Goal: Find specific page/section: Find specific page/section

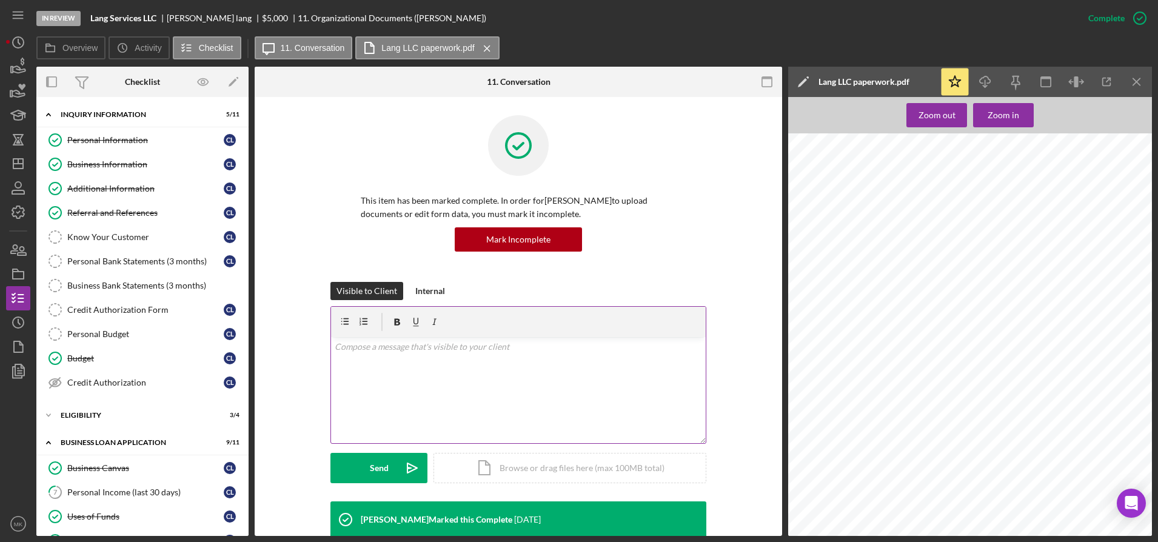
scroll to position [182, 0]
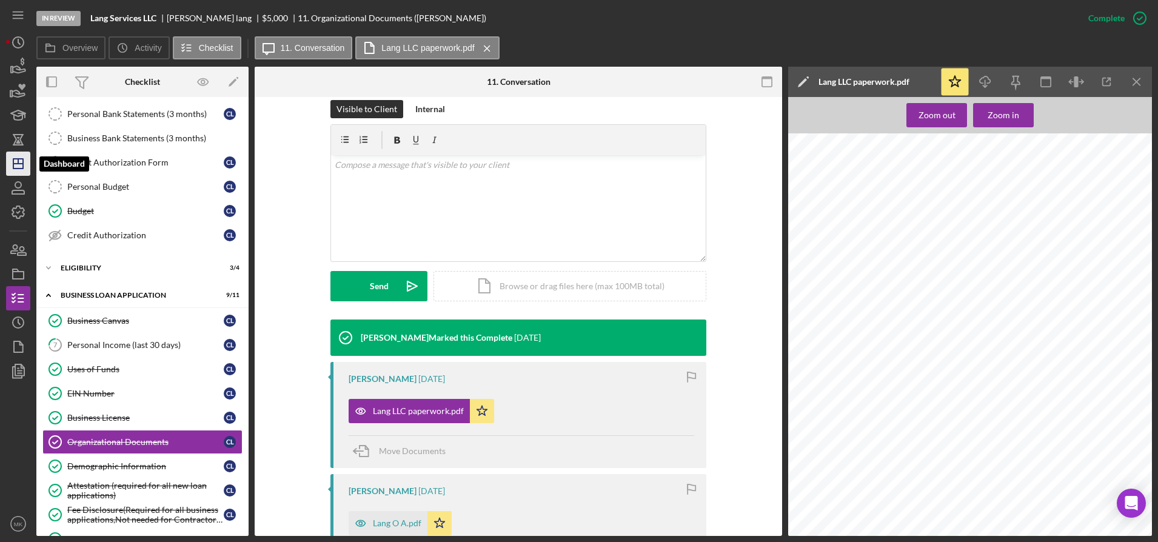
click at [14, 162] on polygon "button" at bounding box center [18, 164] width 10 height 10
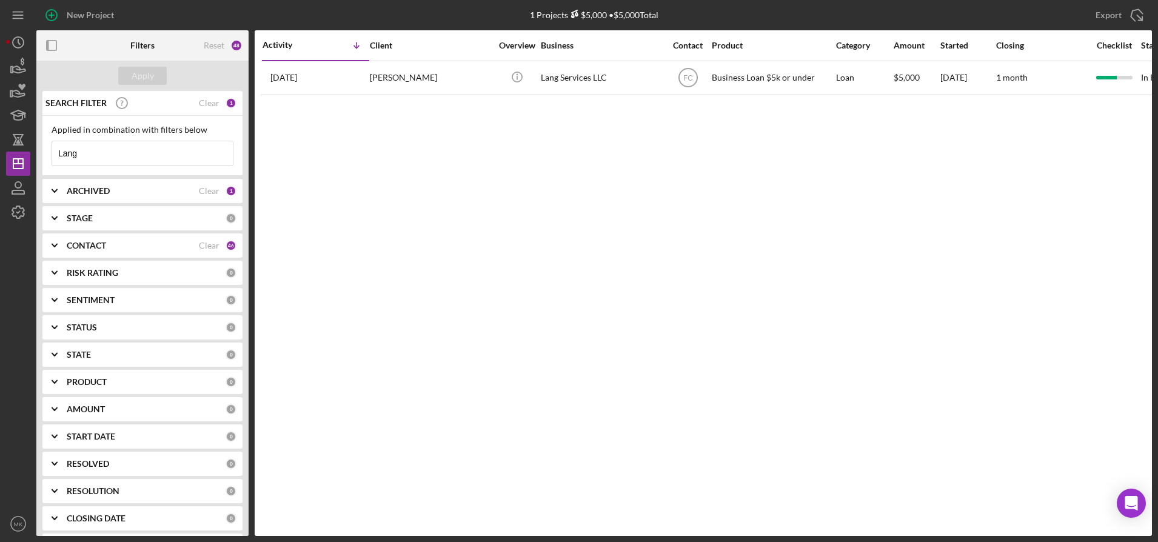
drag, startPoint x: 79, startPoint y: 159, endPoint x: 57, endPoint y: 159, distance: 22.4
click at [57, 159] on input "Lang" at bounding box center [142, 153] width 181 height 24
type input "[PERSON_NAME]"
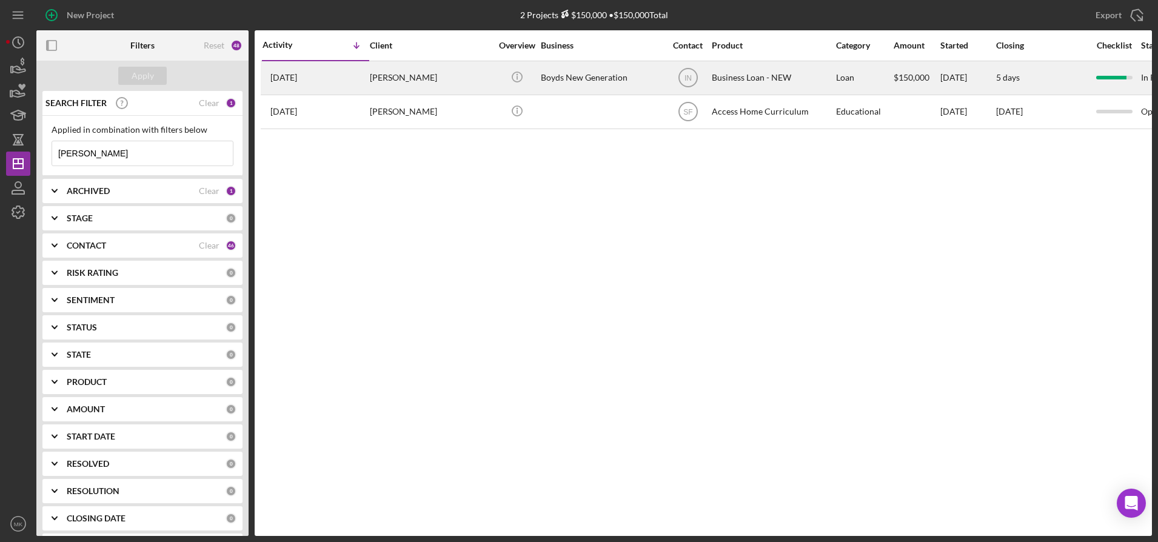
click at [402, 76] on div "[PERSON_NAME]" at bounding box center [430, 78] width 121 height 32
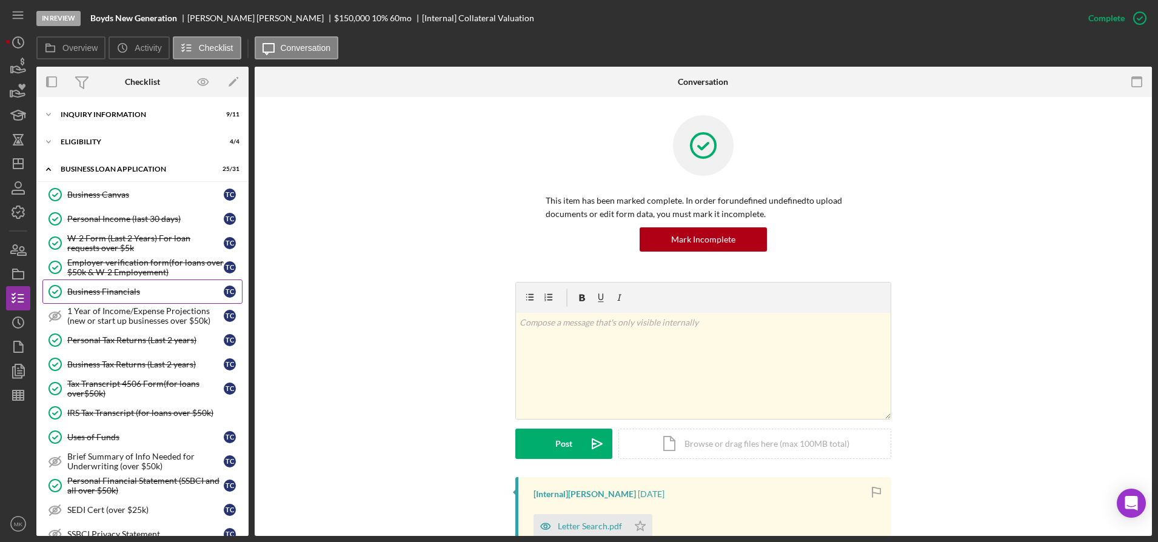
click at [107, 287] on div "Business Financials" at bounding box center [145, 292] width 156 height 10
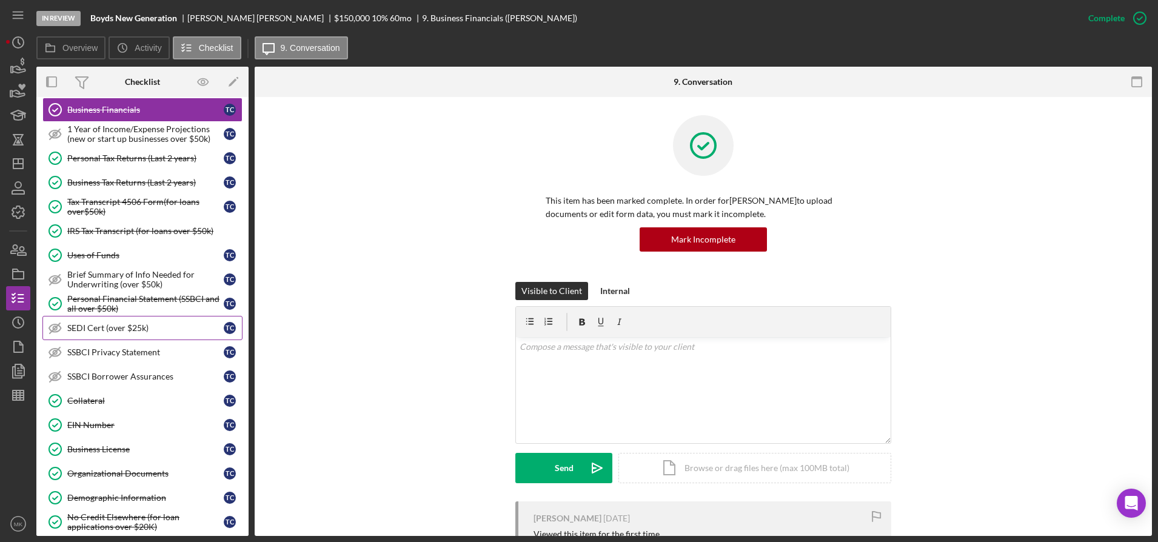
scroll to position [303, 0]
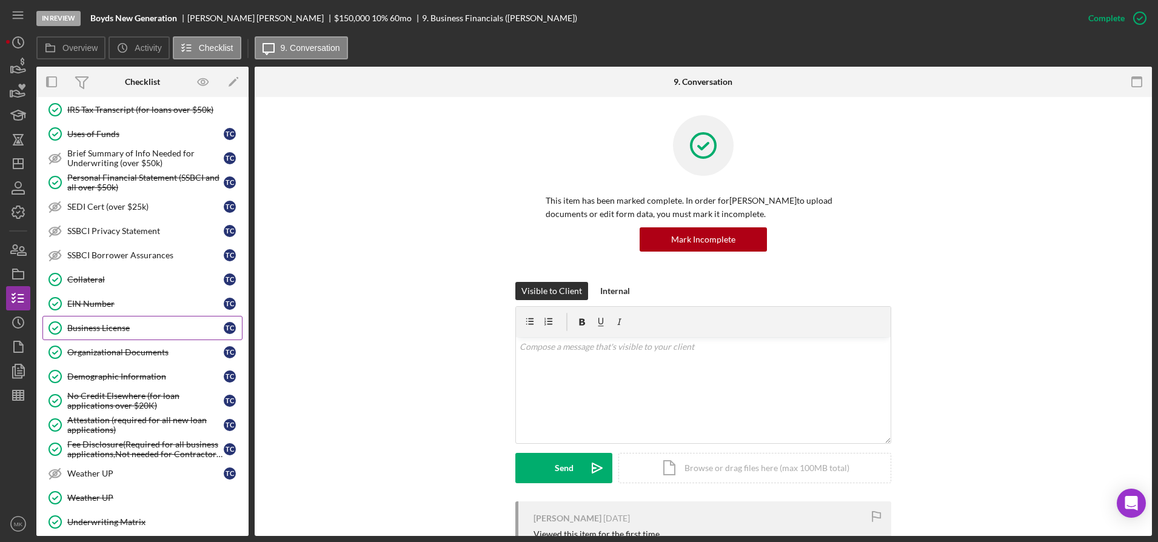
click at [136, 332] on div "Business License" at bounding box center [145, 328] width 156 height 10
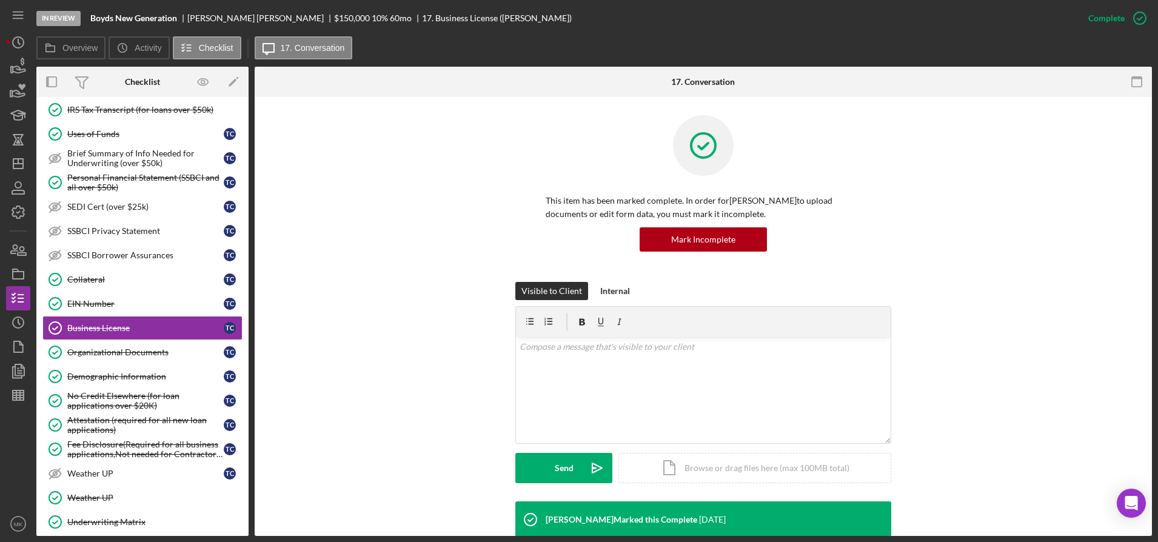
scroll to position [93, 0]
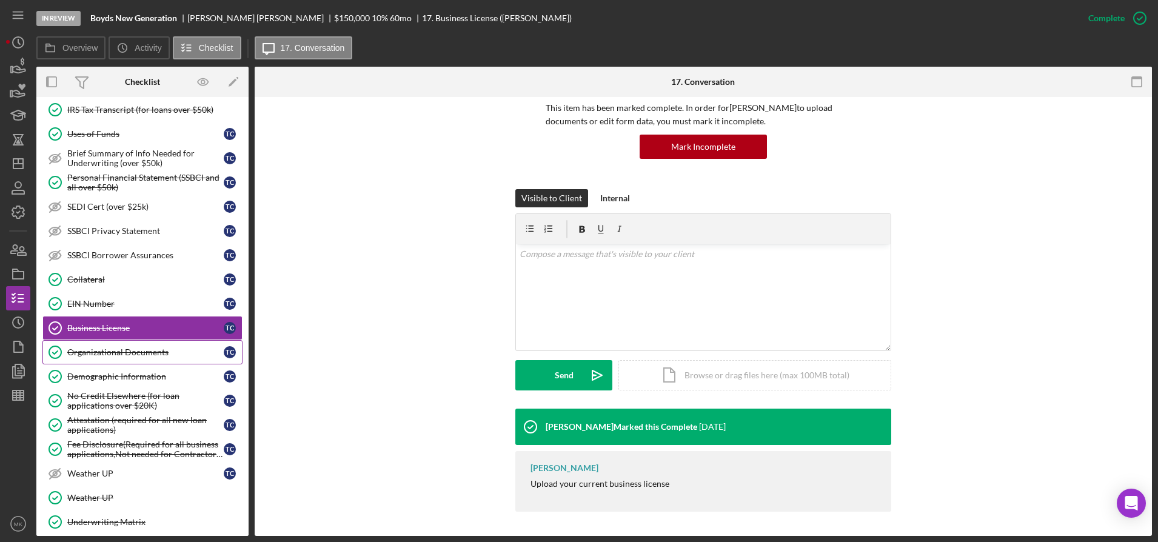
click at [147, 352] on div "Organizational Documents" at bounding box center [145, 352] width 156 height 10
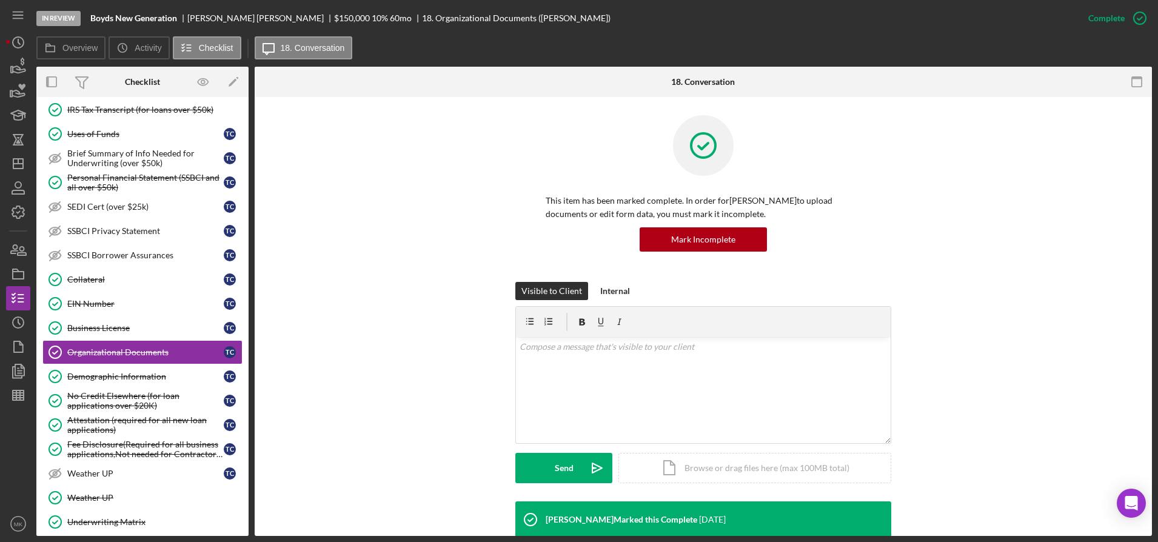
scroll to position [358, 0]
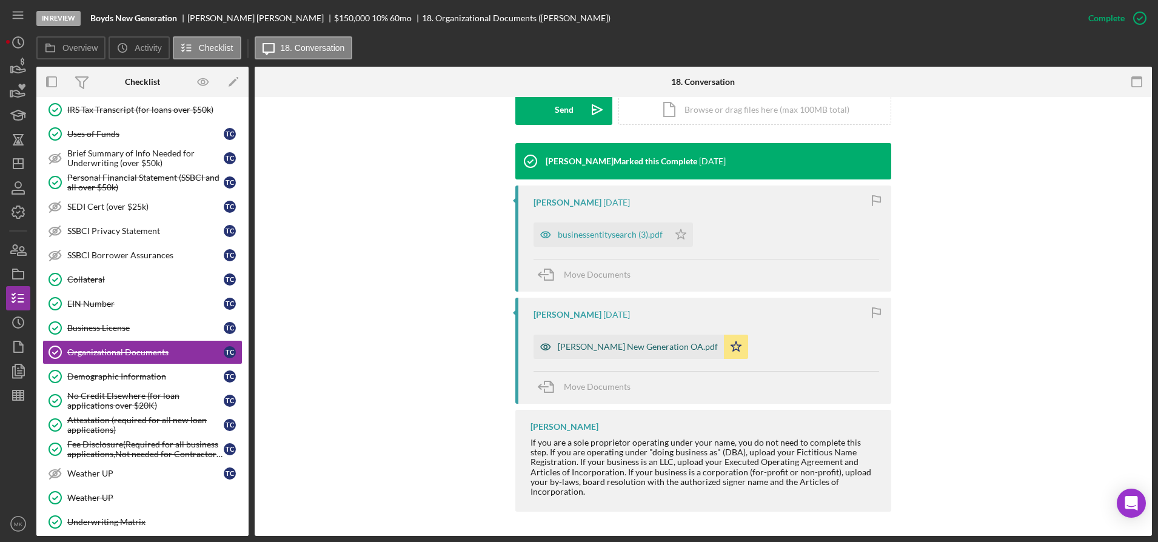
click at [604, 346] on div "[PERSON_NAME] New Generation OA.pdf" at bounding box center [638, 347] width 160 height 10
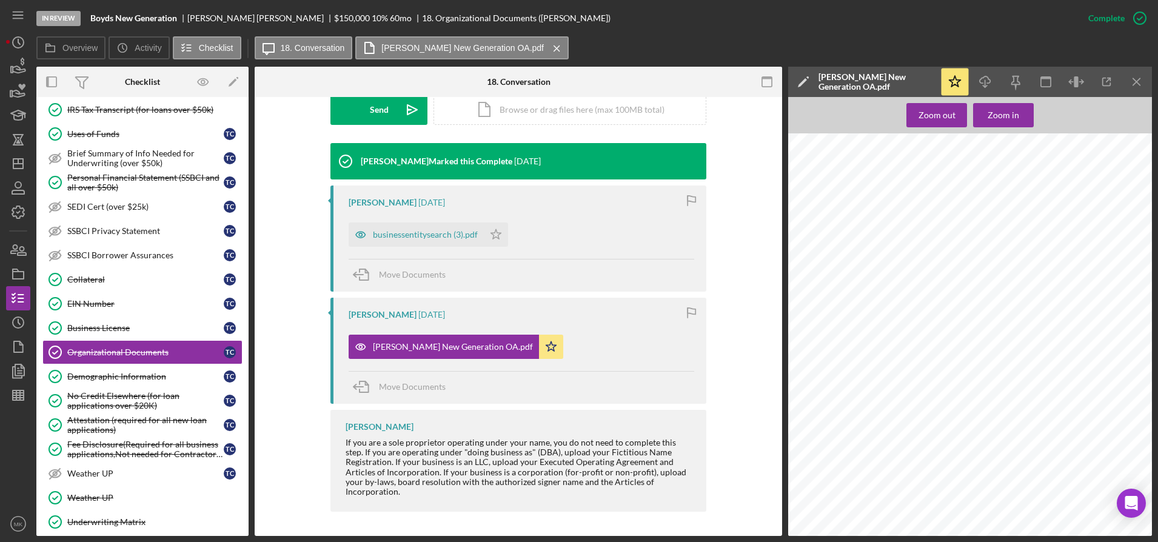
scroll to position [87, 0]
click at [407, 235] on div "businessentitysearch (3).pdf" at bounding box center [425, 235] width 105 height 10
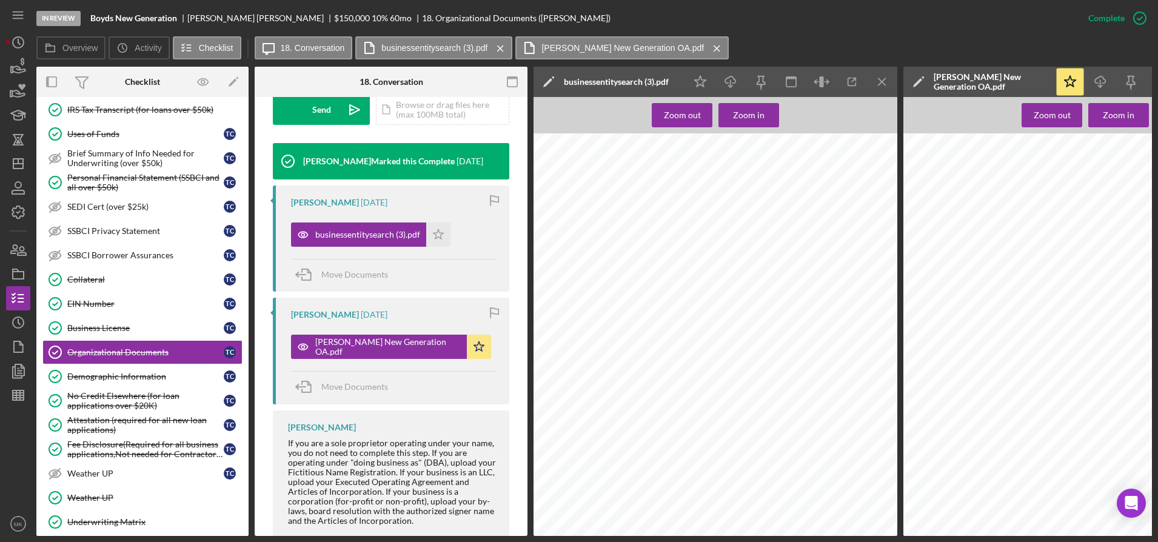
scroll to position [90, 0]
click at [134, 376] on div "Demographic Information" at bounding box center [145, 377] width 156 height 10
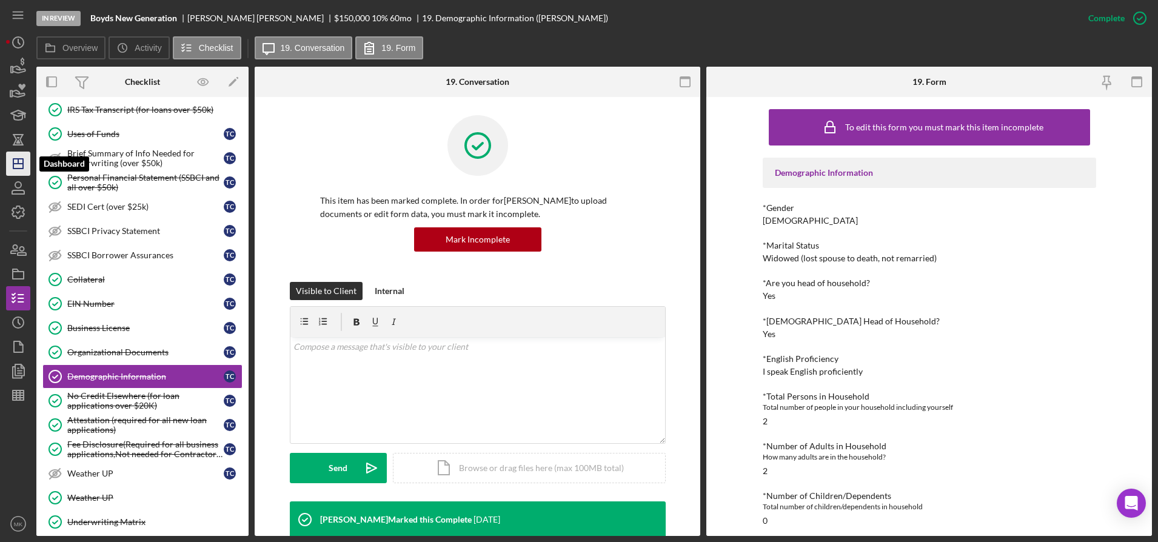
click at [18, 166] on icon "Icon/Dashboard" at bounding box center [18, 164] width 30 height 30
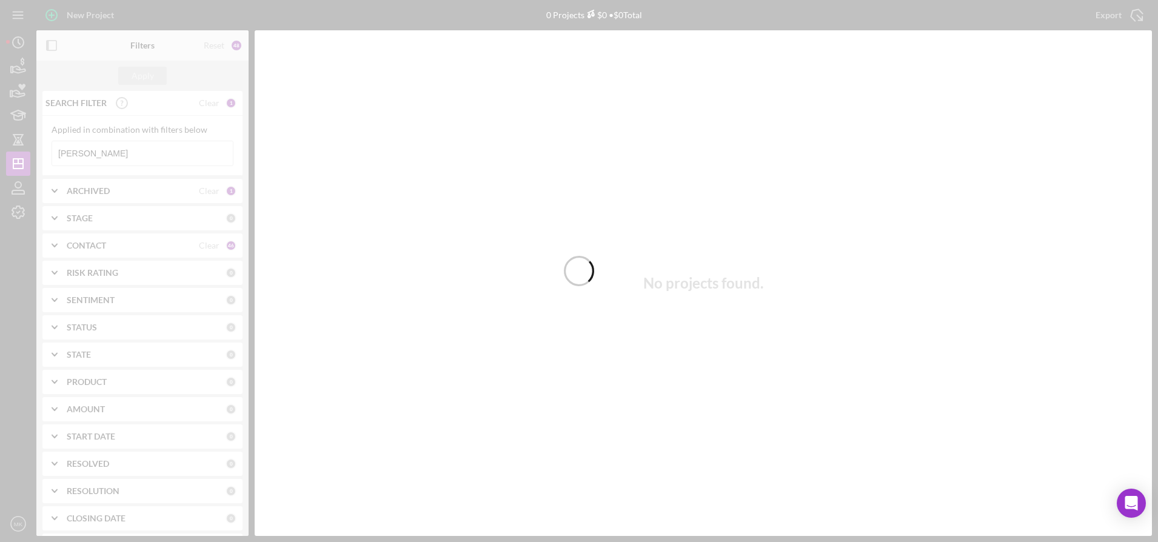
click at [138, 151] on div at bounding box center [579, 271] width 1158 height 542
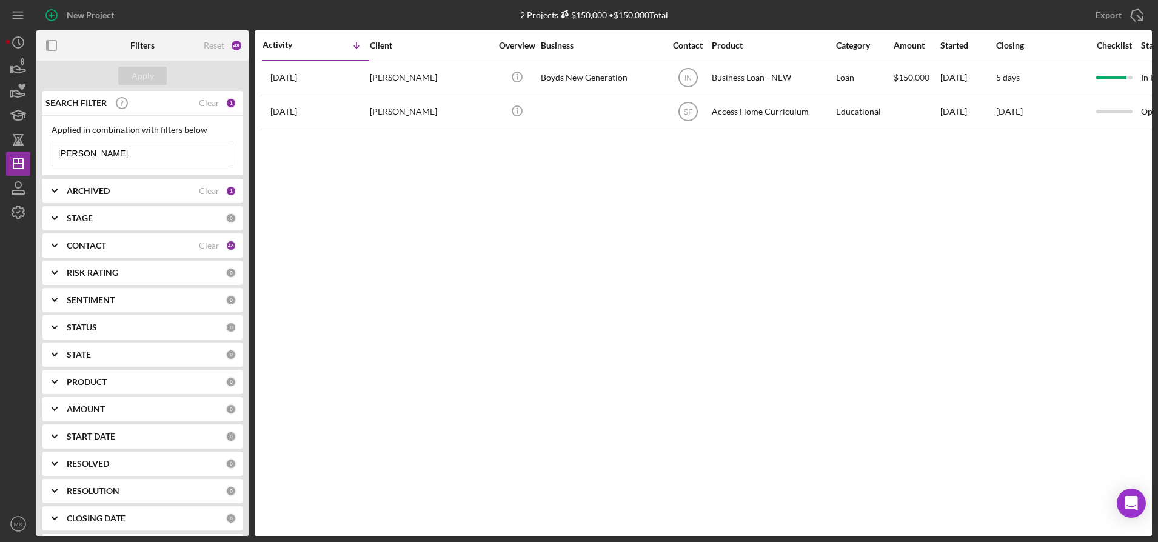
drag, startPoint x: 99, startPoint y: 158, endPoint x: 53, endPoint y: 165, distance: 46.6
click at [48, 161] on div "Applied in combination with filters below [PERSON_NAME] Icon/Menu Close" at bounding box center [142, 146] width 200 height 60
type input "Jordan"
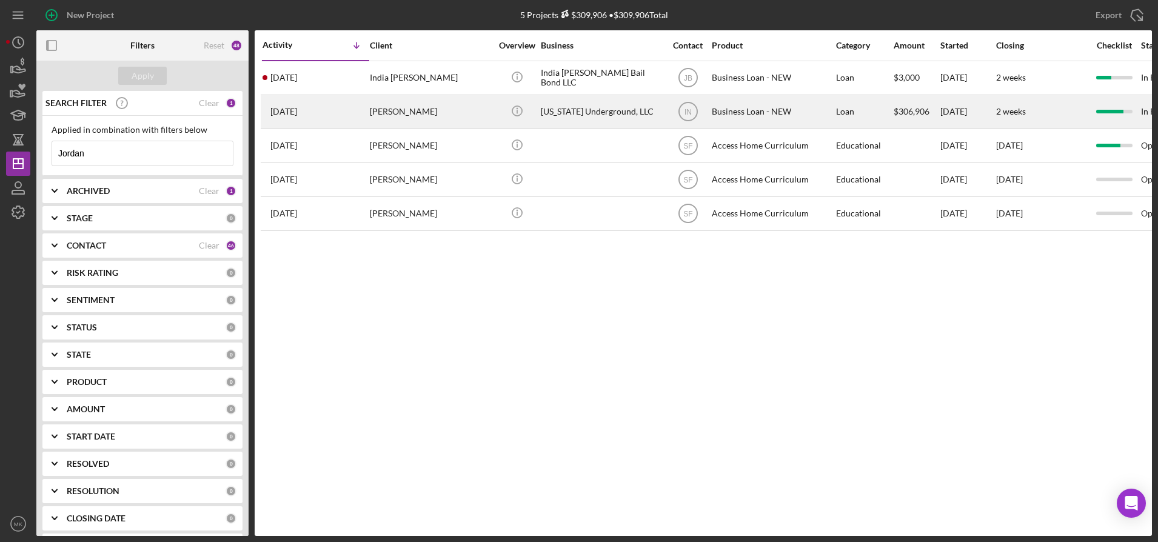
click at [441, 110] on div "[PERSON_NAME]" at bounding box center [430, 112] width 121 height 32
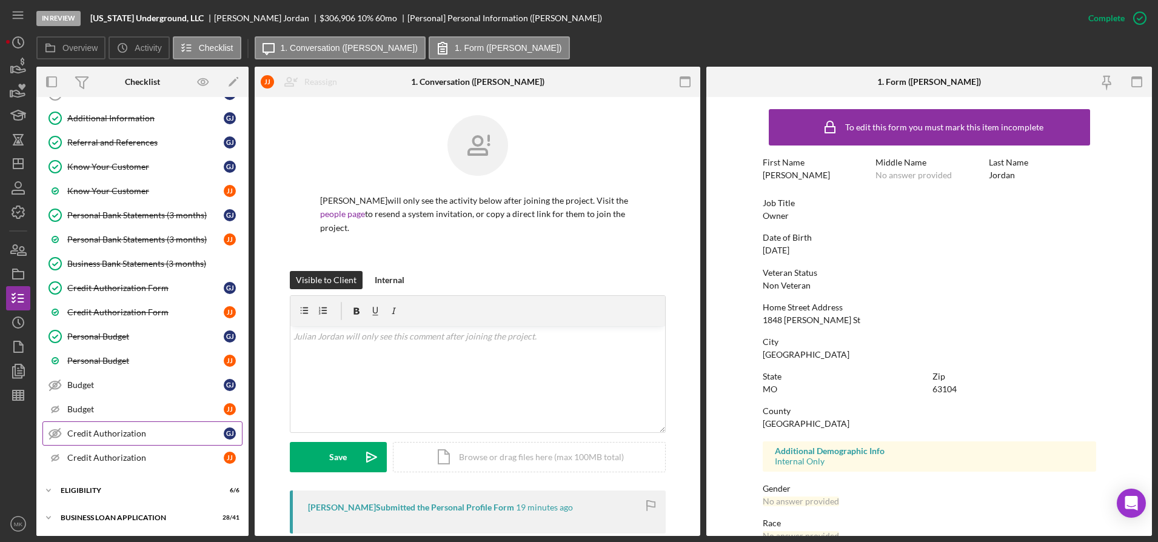
scroll to position [204, 0]
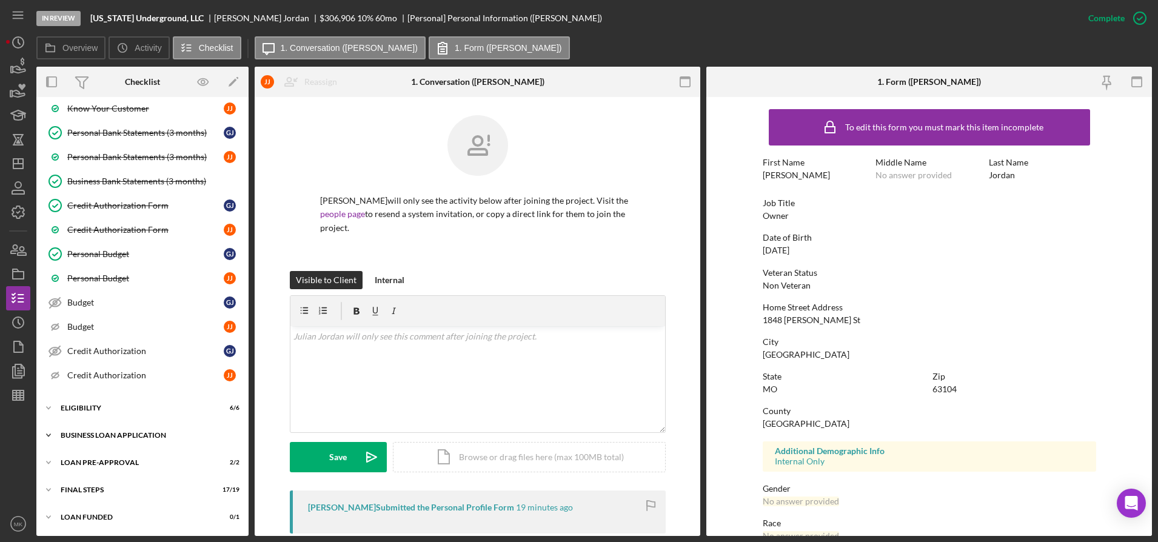
click at [138, 436] on div "BUSINESS LOAN APPLICATION" at bounding box center [147, 435] width 173 height 7
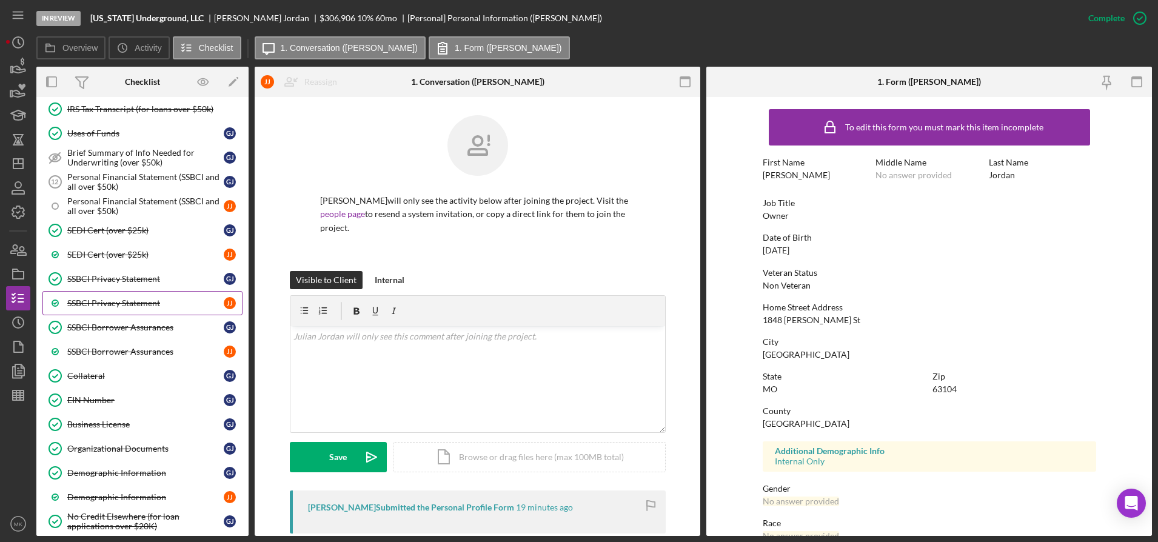
scroll to position [931, 0]
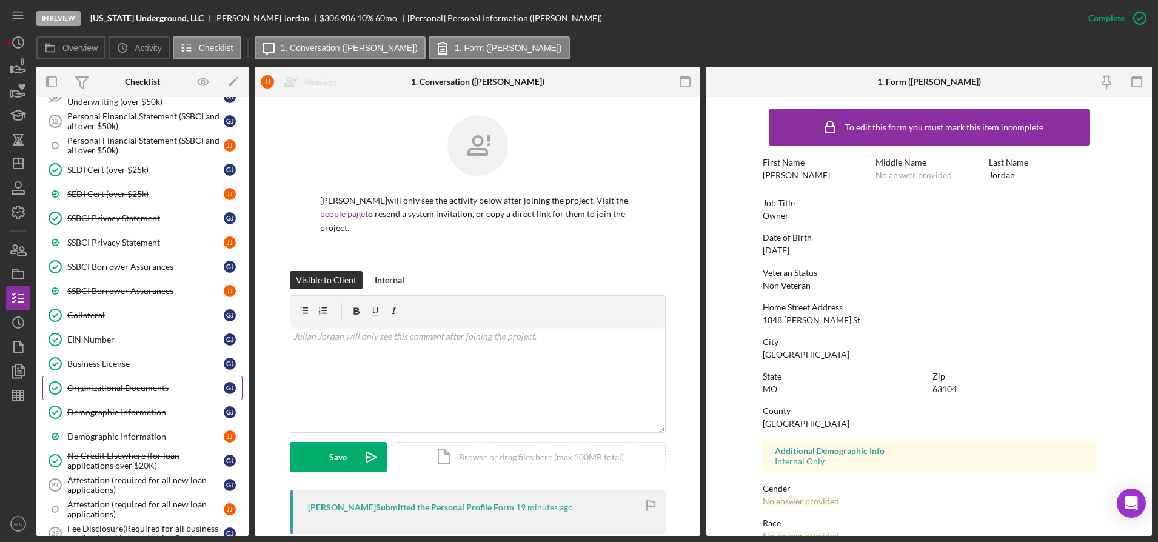
click at [127, 386] on div "Organizational Documents" at bounding box center [145, 388] width 156 height 10
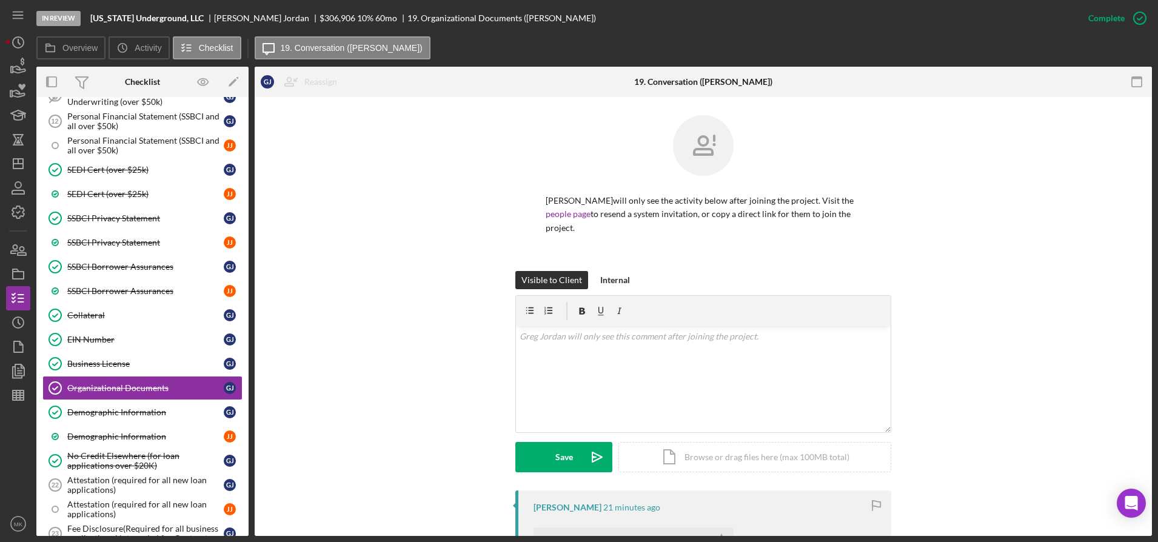
scroll to position [242, 0]
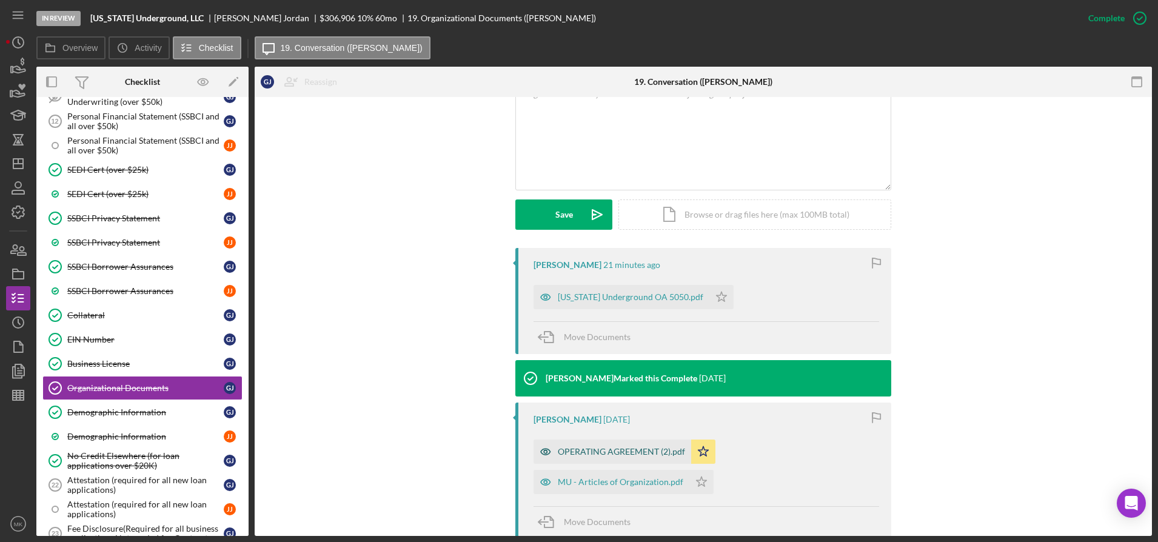
click at [626, 447] on div "OPERATING AGREEMENT (2).pdf" at bounding box center [621, 452] width 127 height 10
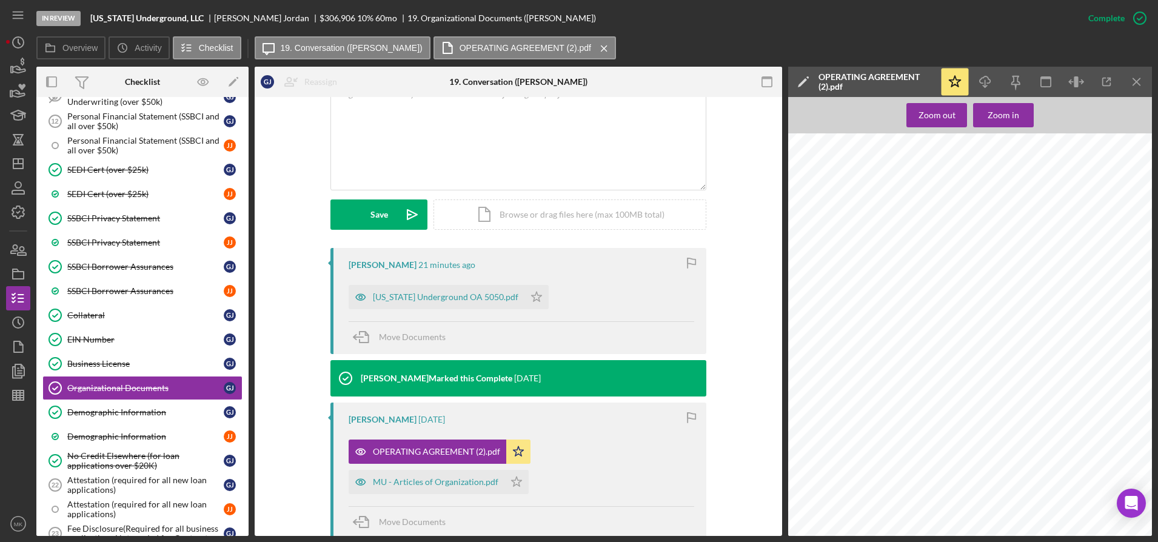
scroll to position [485, 0]
click at [1106, 77] on icon "button" at bounding box center [1106, 81] width 27 height 27
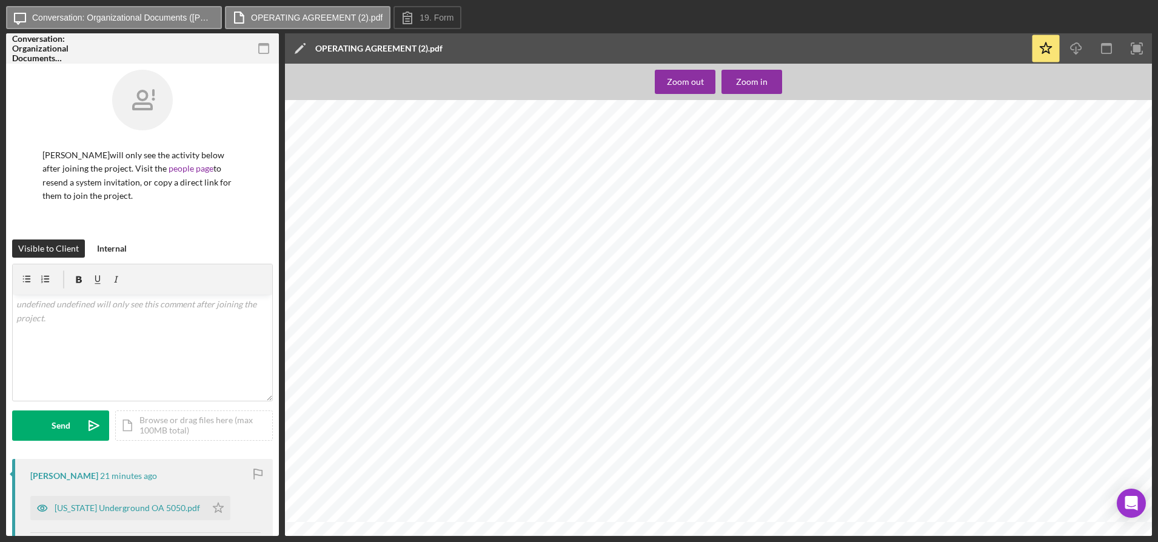
scroll to position [788, 0]
click at [1073, 49] on icon "Icon/Download" at bounding box center [1076, 48] width 27 height 27
